Goal: Register for event/course

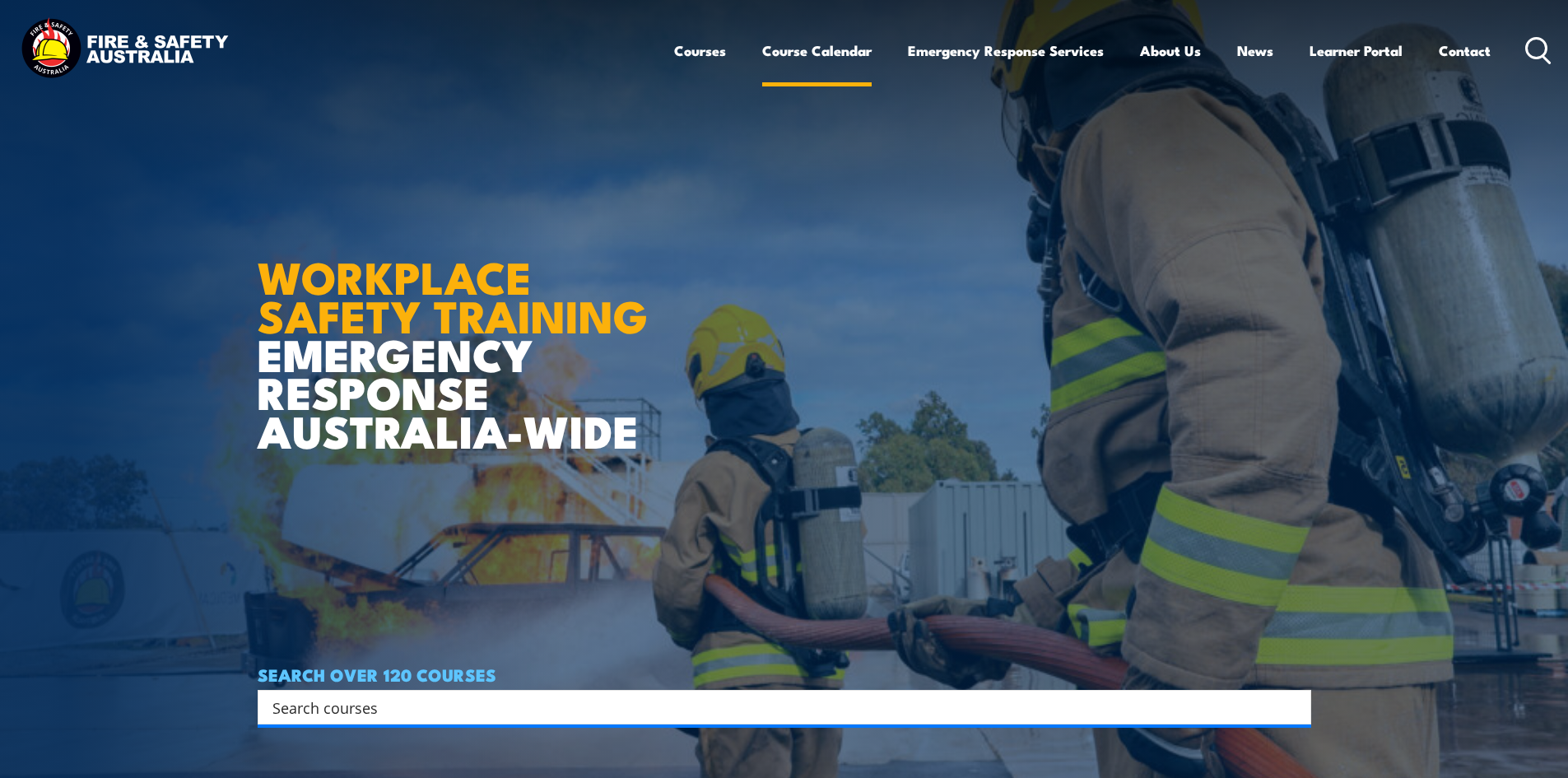
click at [812, 48] on link "Course Calendar" at bounding box center [816, 50] width 109 height 44
click at [480, 711] on input "Search input" at bounding box center [773, 706] width 1002 height 24
type input "sw"
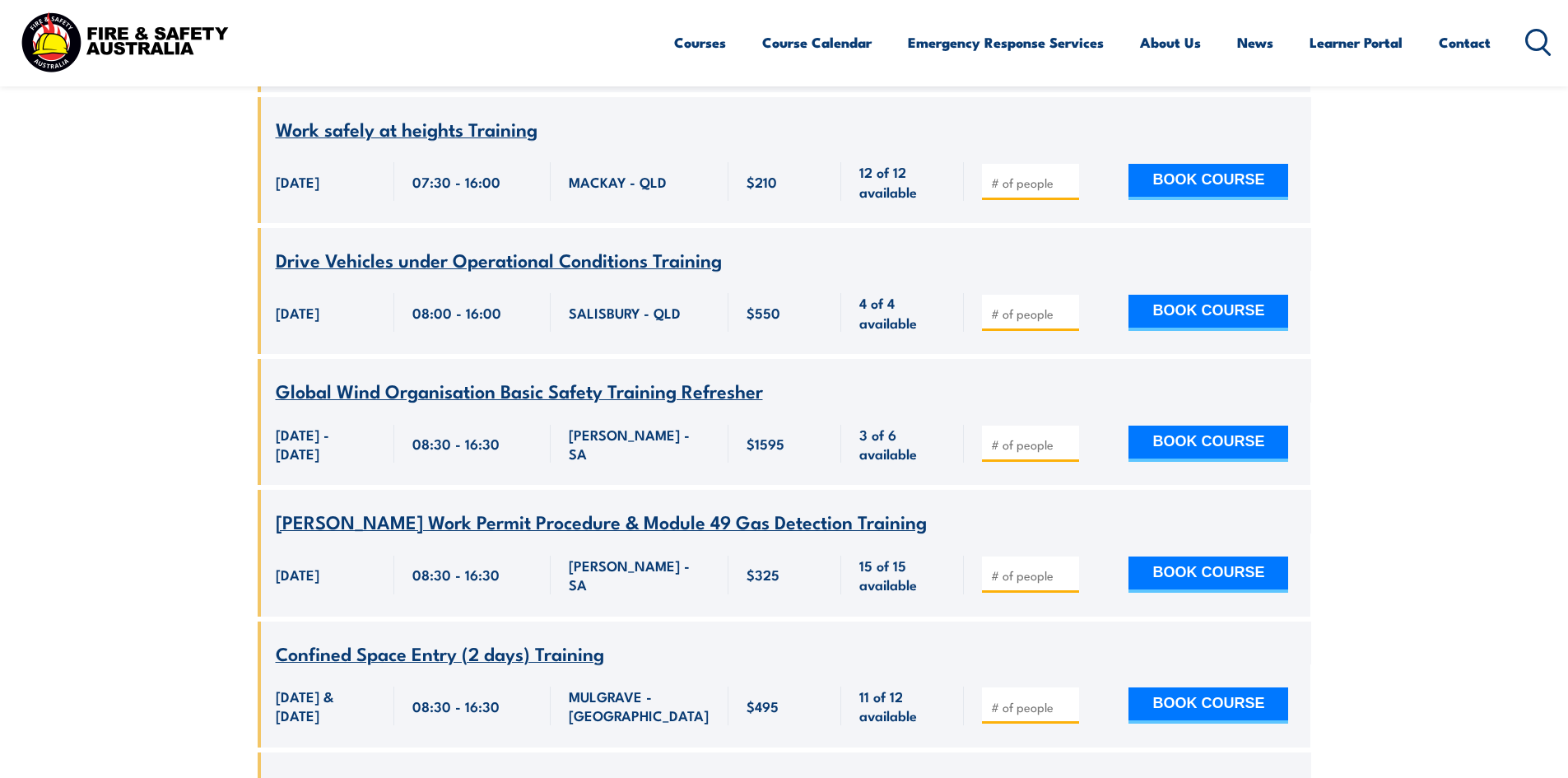
scroll to position [21808, 0]
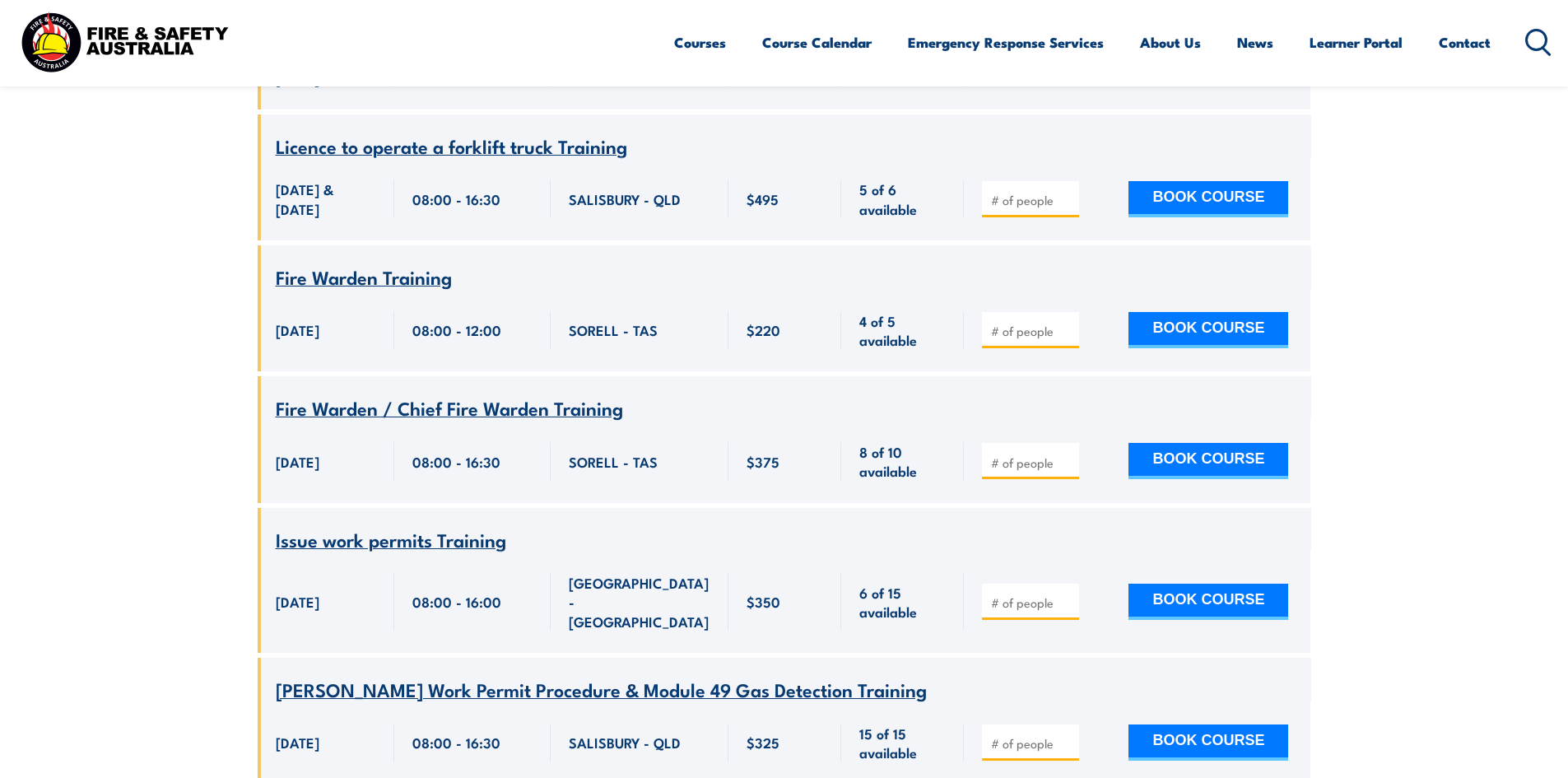
scroll to position [25100, 0]
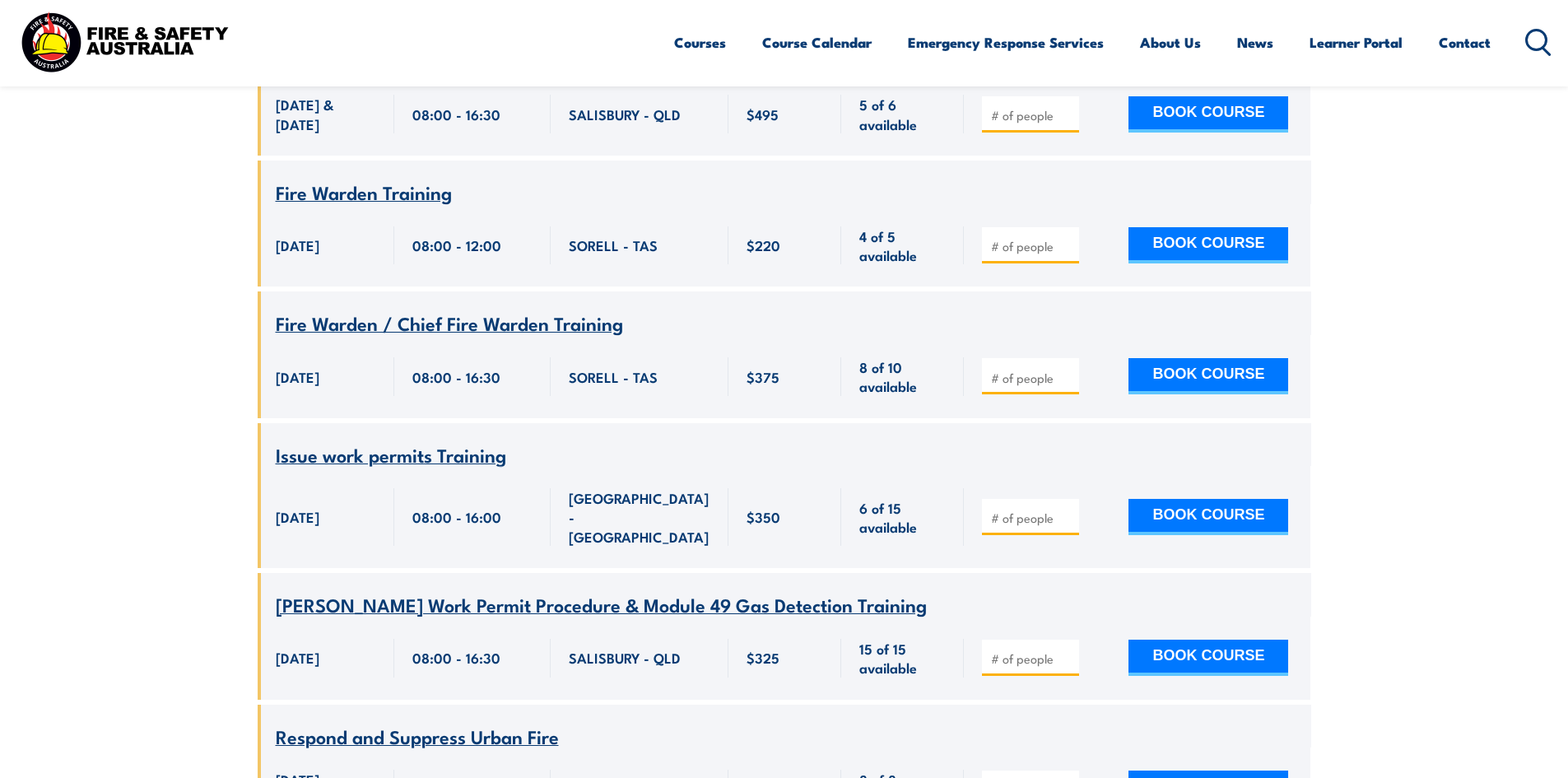
drag, startPoint x: 1453, startPoint y: 551, endPoint x: 1383, endPoint y: 553, distance: 70.0
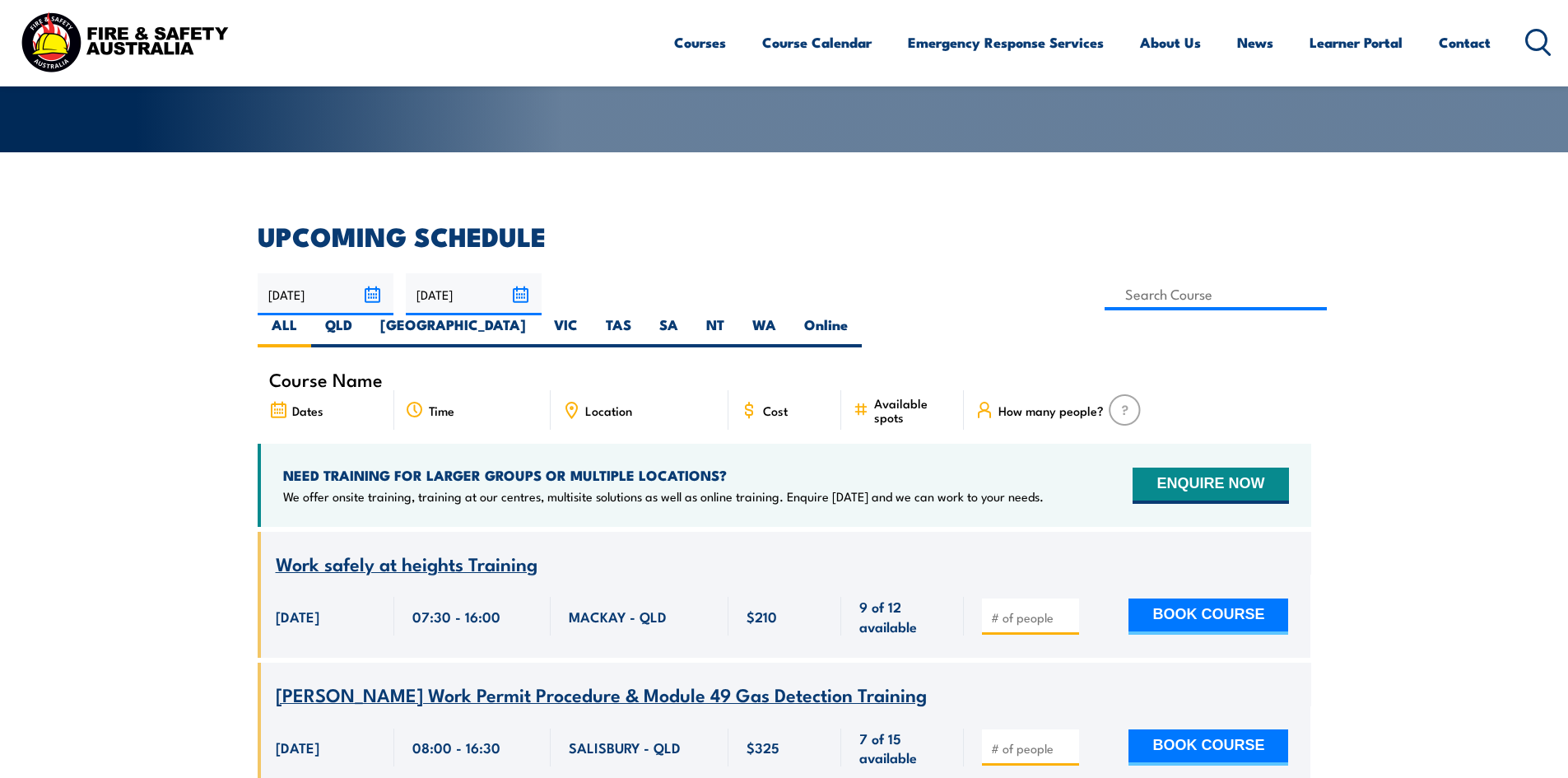
scroll to position [329, 0]
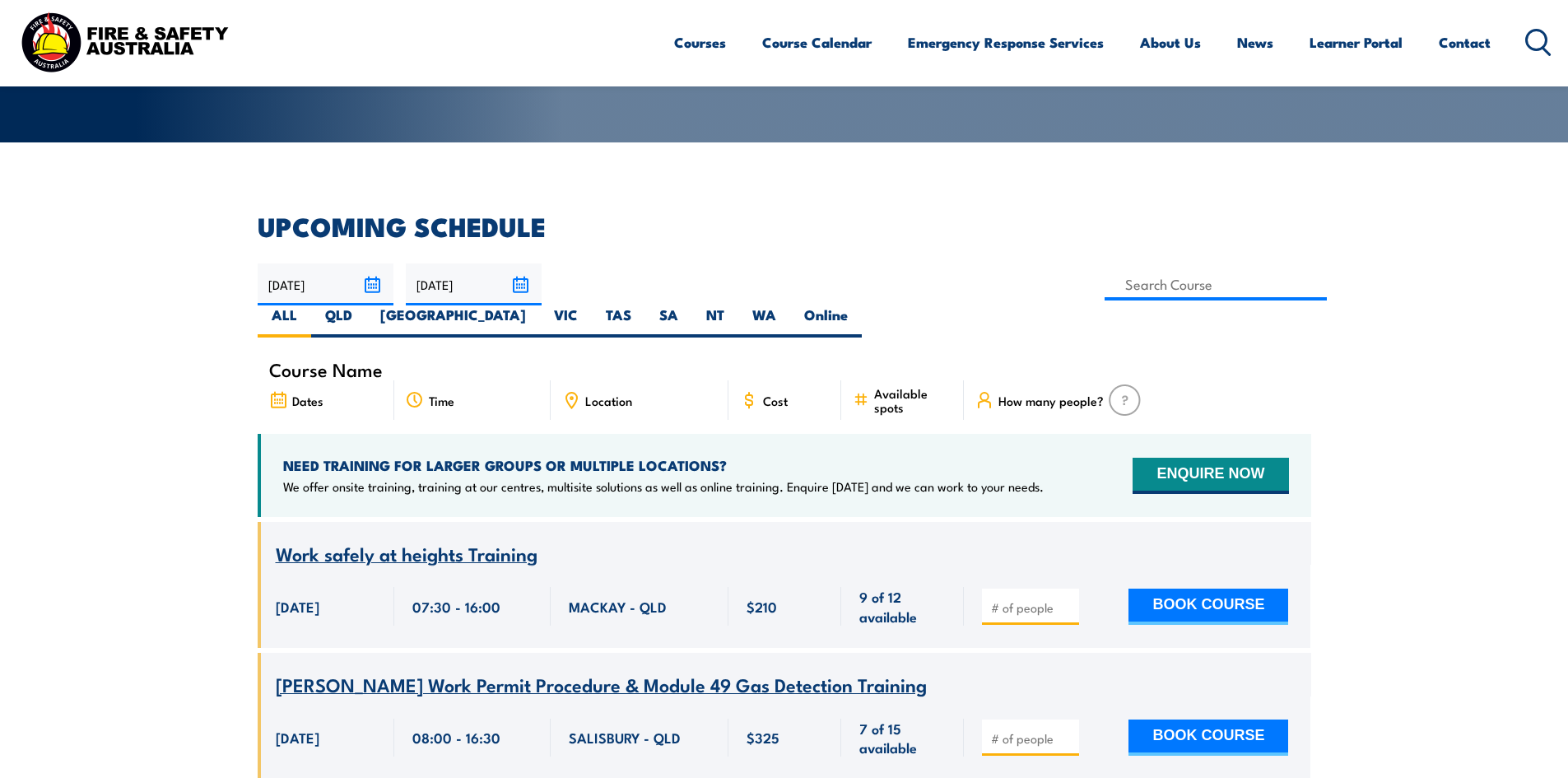
click at [607, 670] on span "[PERSON_NAME] Work Permit Procedure & Module 49 Gas Detection Training" at bounding box center [601, 684] width 651 height 28
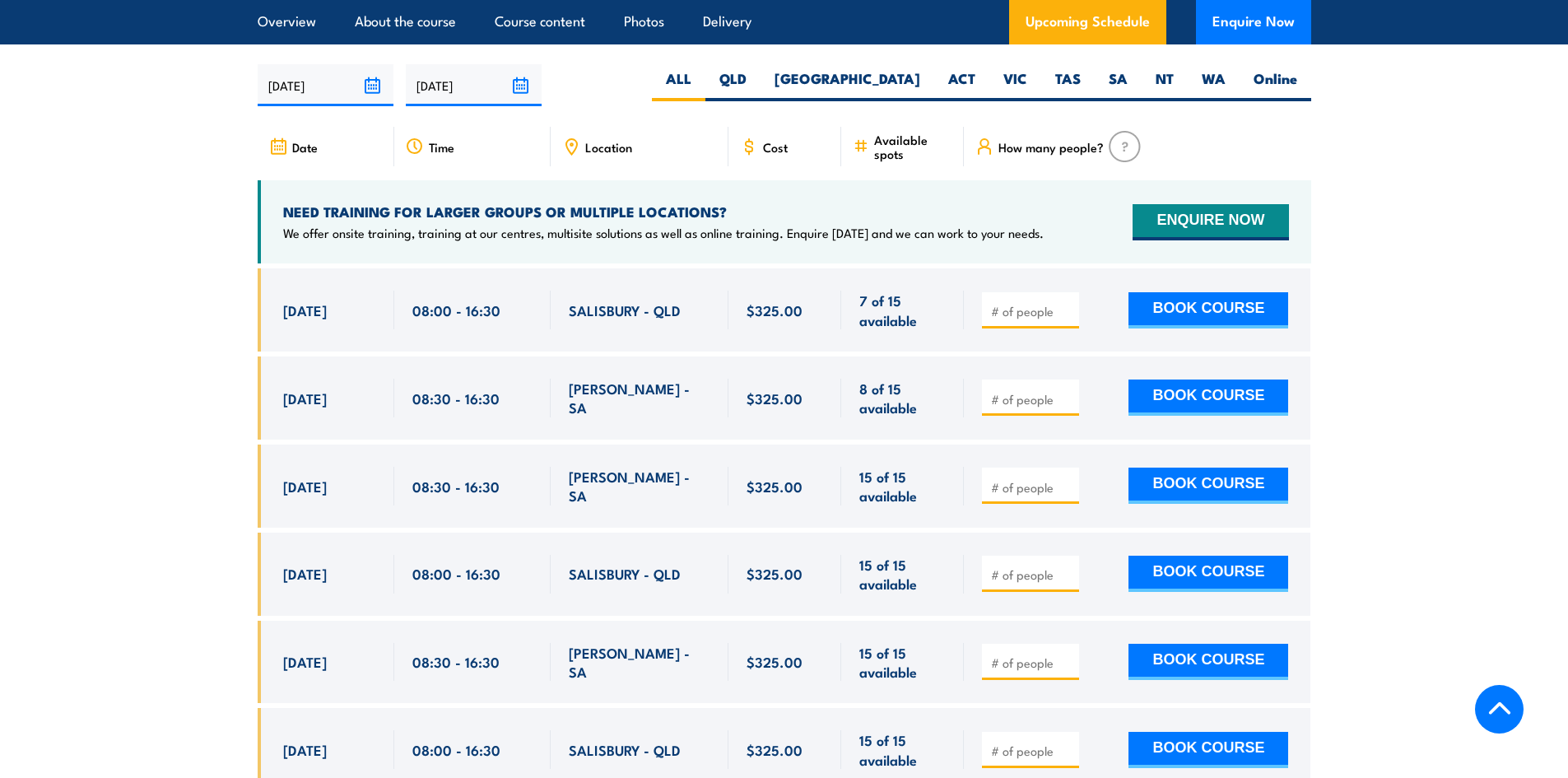
scroll to position [2798, 0]
